Goal: Task Accomplishment & Management: Manage account settings

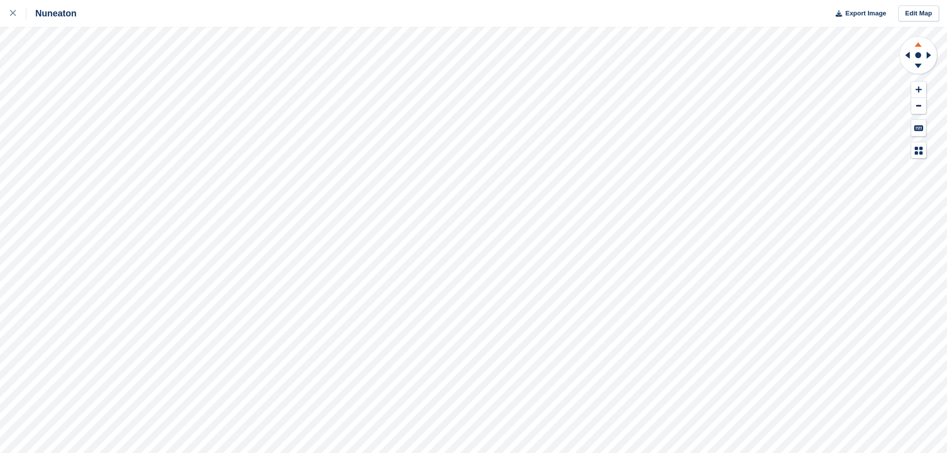
click at [919, 45] on icon at bounding box center [918, 44] width 7 height 4
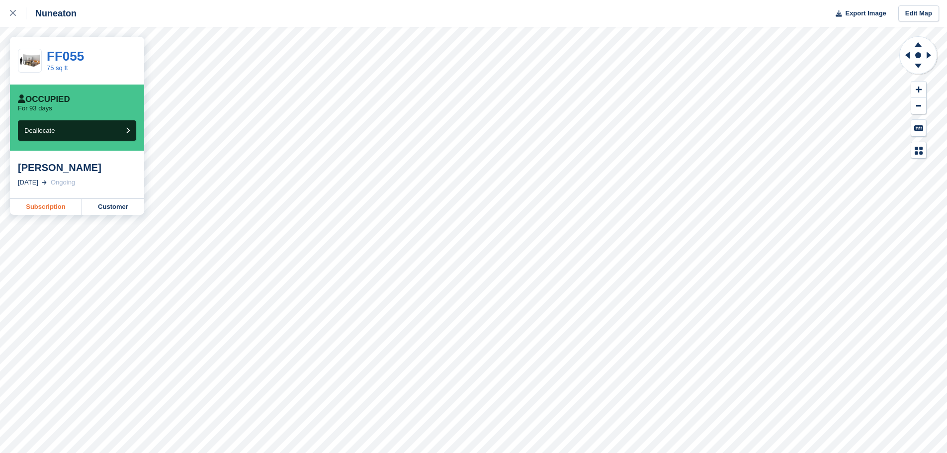
click at [53, 207] on link "Subscription" at bounding box center [46, 207] width 72 height 16
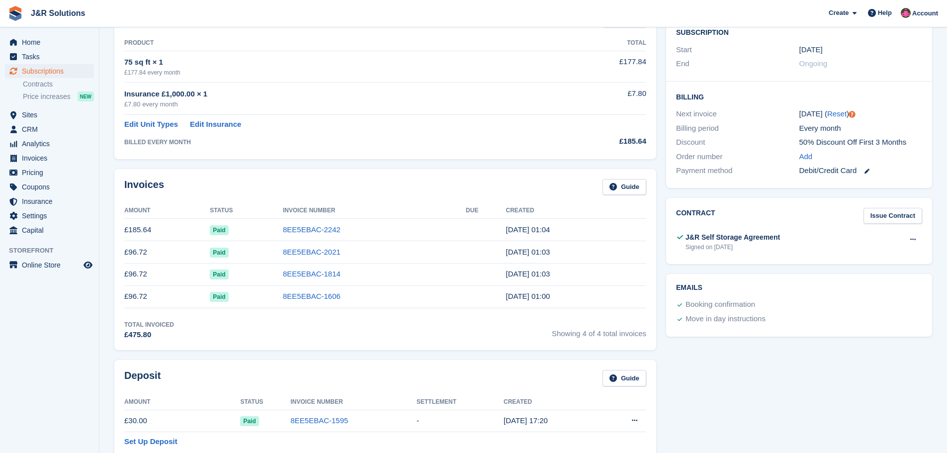
scroll to position [199, 0]
